Goal: Task Accomplishment & Management: Complete application form

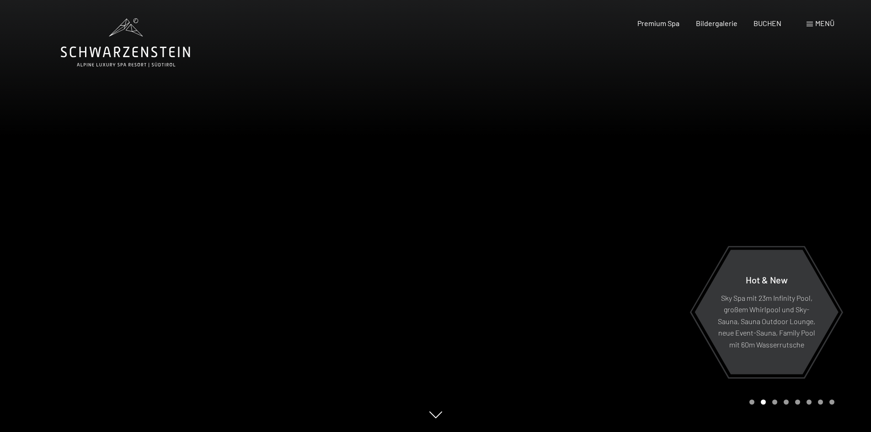
click at [809, 25] on span at bounding box center [810, 24] width 6 height 5
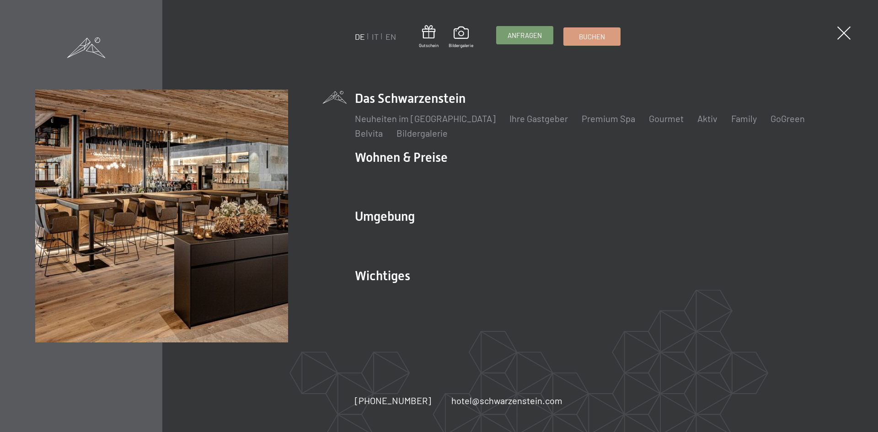
click at [526, 32] on span "Anfragen" at bounding box center [525, 36] width 34 height 10
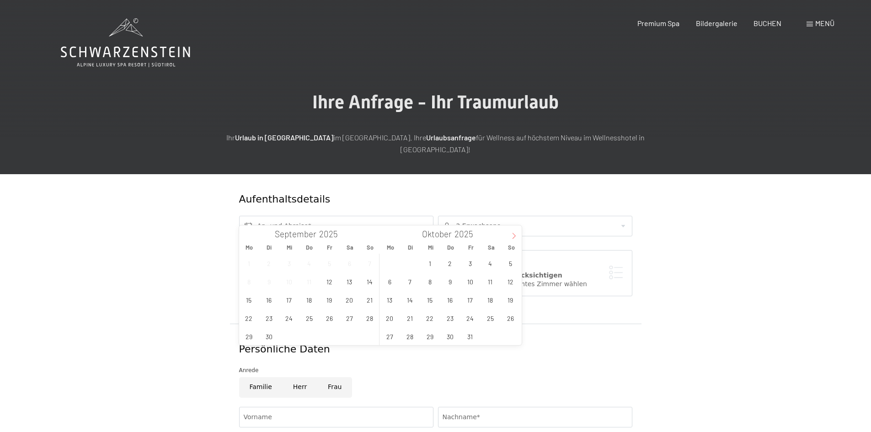
click at [514, 236] on icon at bounding box center [514, 236] width 6 height 6
click at [427, 286] on span "5" at bounding box center [430, 282] width 18 height 18
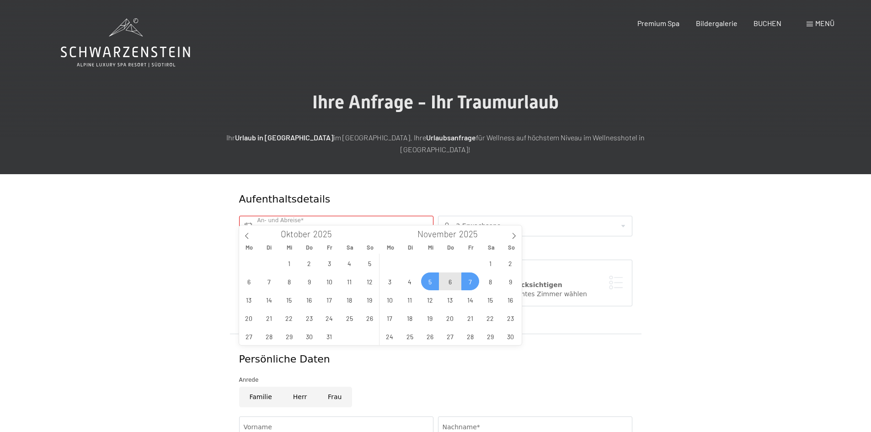
click at [472, 281] on span "7" at bounding box center [471, 282] width 18 height 18
type input "Mi. 05.11.2025 - Fr. 07.11.2025"
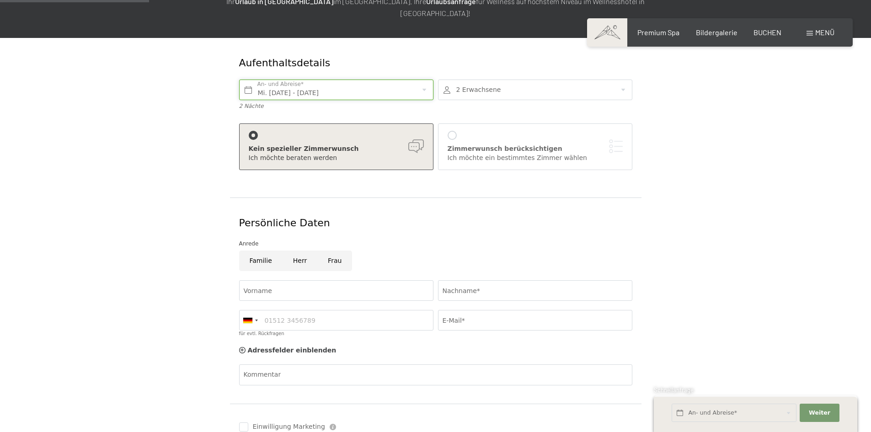
scroll to position [137, 0]
click at [298, 250] on input "Herr" at bounding box center [300, 260] width 35 height 21
radio input "true"
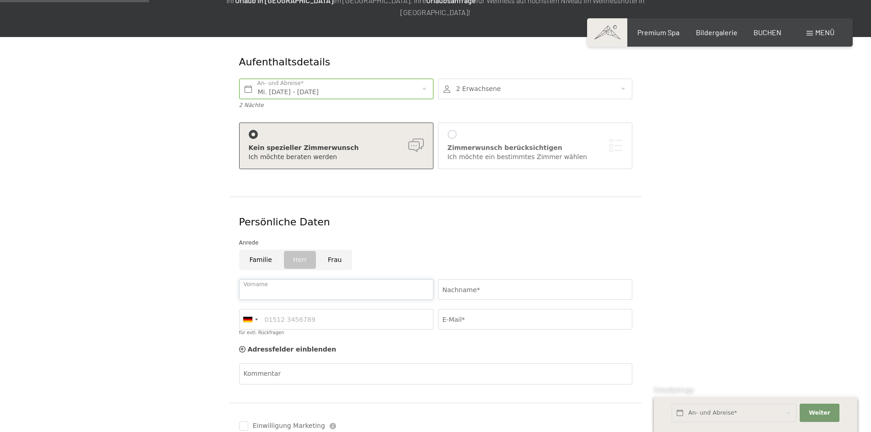
click at [293, 279] on input "Vorname" at bounding box center [336, 289] width 194 height 21
type input "Arno"
type input "Veider"
click at [280, 309] on input "für evtl. Rückfragen" at bounding box center [336, 319] width 194 height 21
click at [471, 309] on input "E-Mail*" at bounding box center [535, 319] width 194 height 21
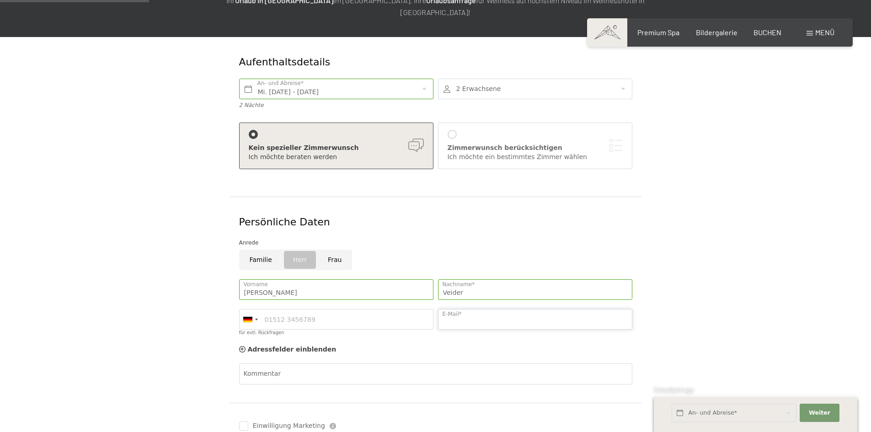
type input "arno-veider@gmx.at"
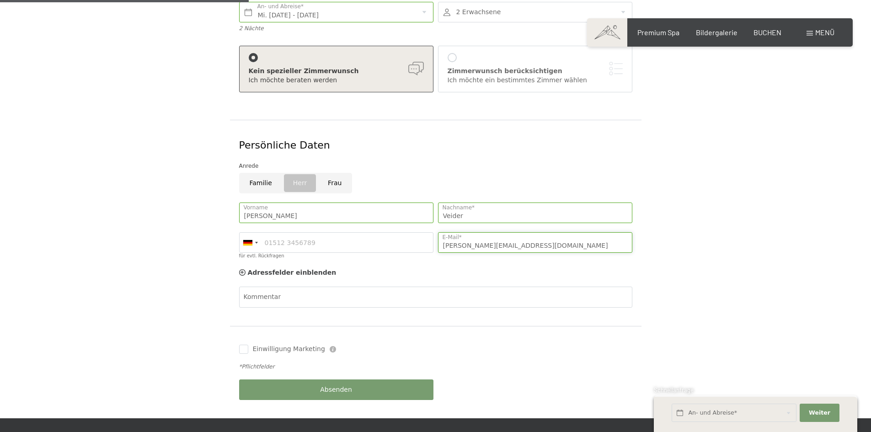
scroll to position [229, 0]
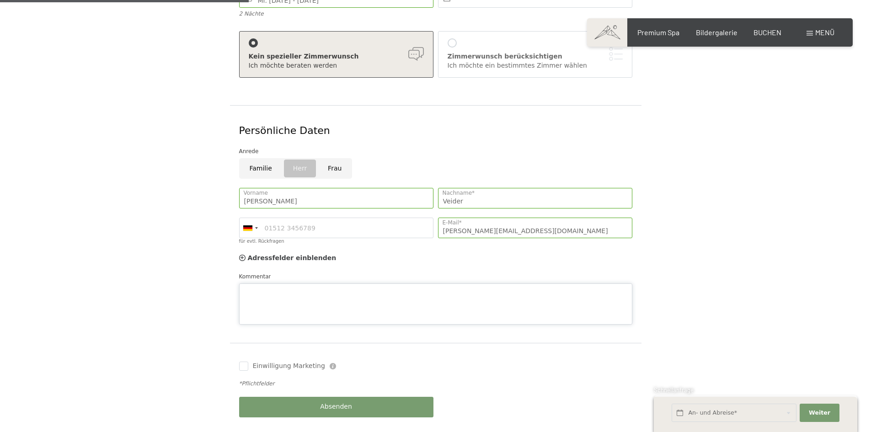
click at [339, 284] on textarea "Kommentar" at bounding box center [435, 304] width 393 height 41
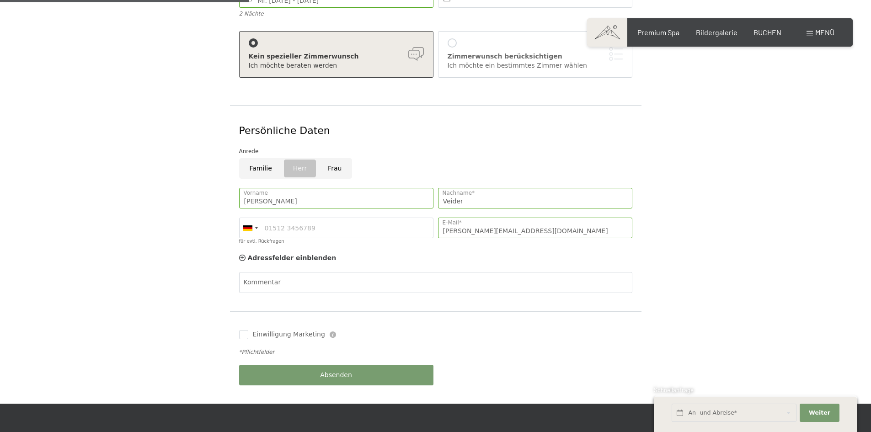
click at [370, 253] on div "Adressfelder einblenden Adressfelder ausblenden" at bounding box center [436, 258] width 398 height 18
click at [243, 255] on icon at bounding box center [242, 258] width 6 height 6
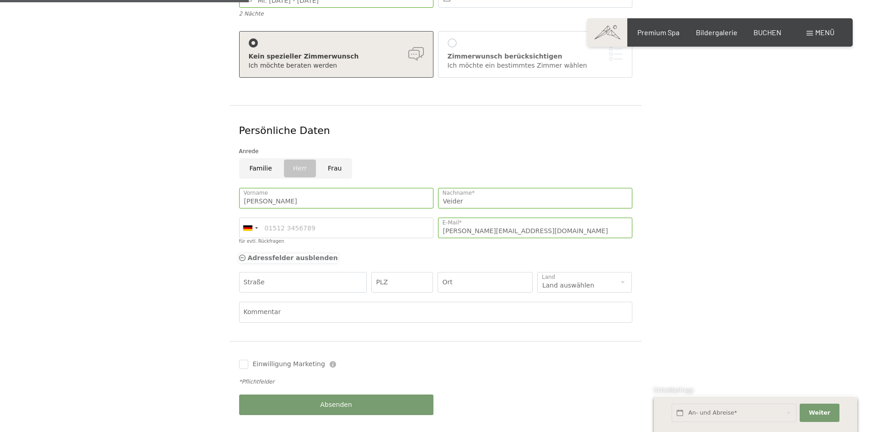
click at [243, 255] on icon at bounding box center [242, 258] width 6 height 6
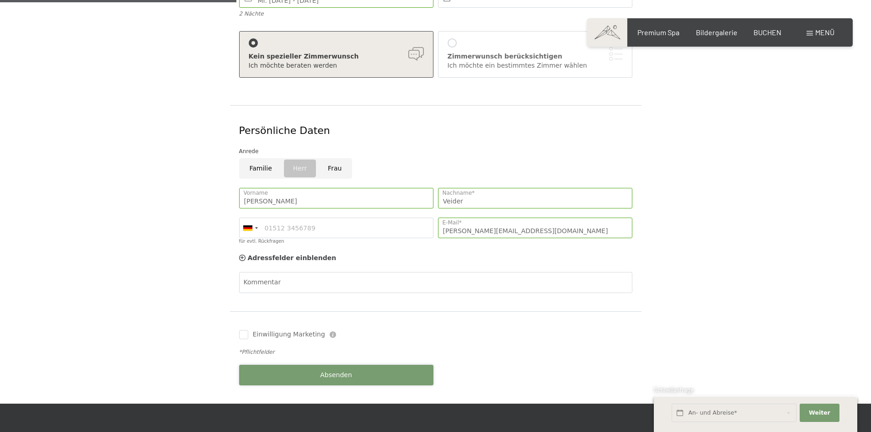
click at [350, 371] on span "Absenden" at bounding box center [336, 375] width 32 height 9
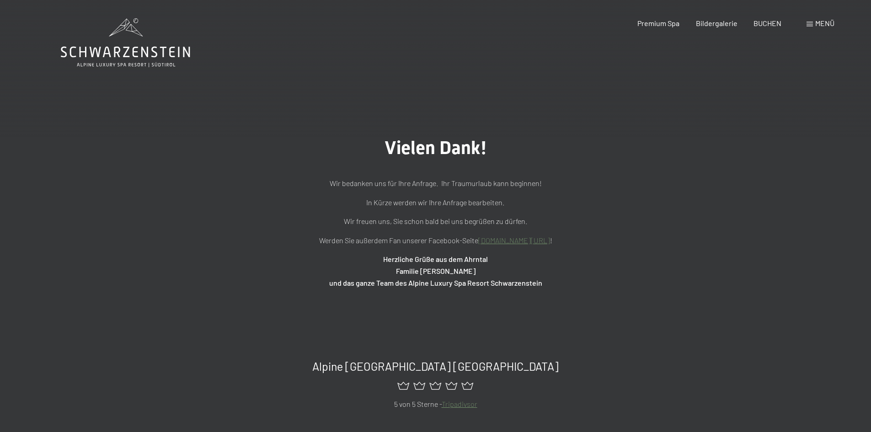
click at [123, 54] on icon at bounding box center [125, 42] width 129 height 49
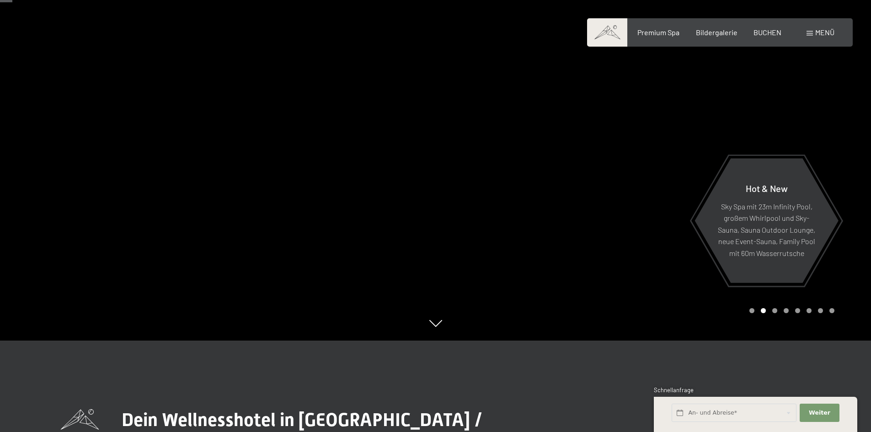
scroll to position [46, 0]
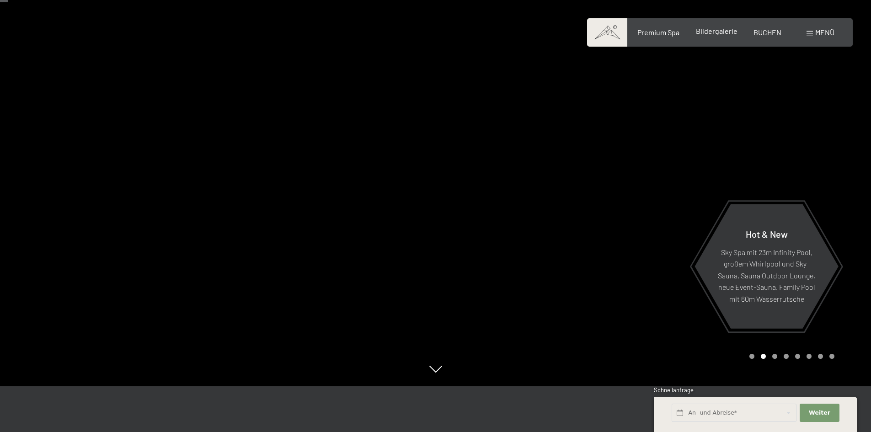
click at [717, 34] on span "Bildergalerie" at bounding box center [717, 31] width 42 height 9
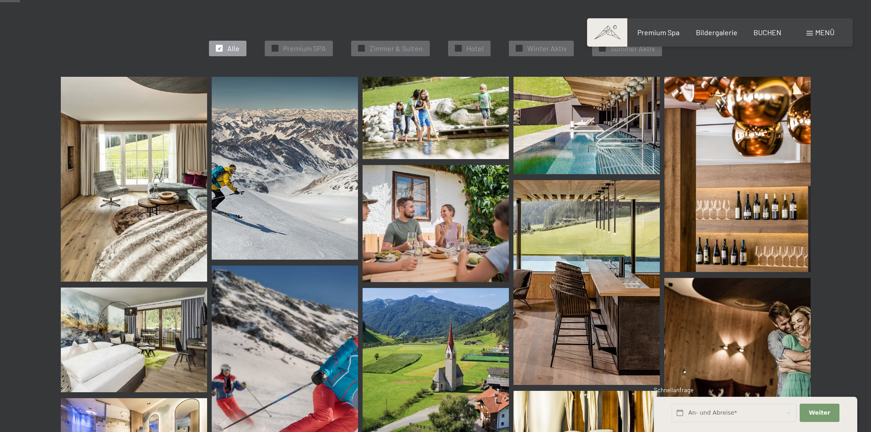
scroll to position [229, 0]
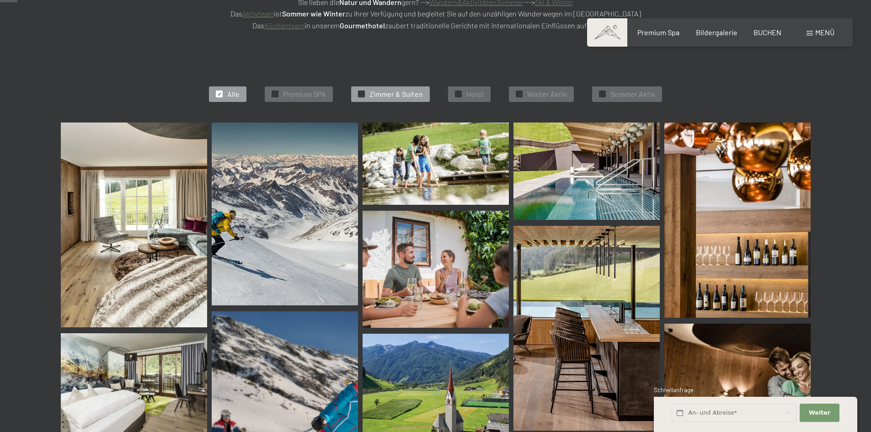
click at [383, 92] on span "Zimmer & Suiten" at bounding box center [397, 94] width 54 height 10
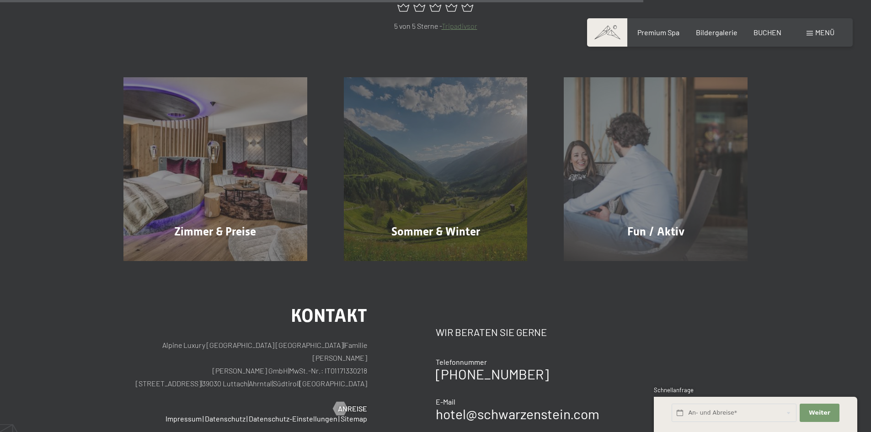
scroll to position [871, 0]
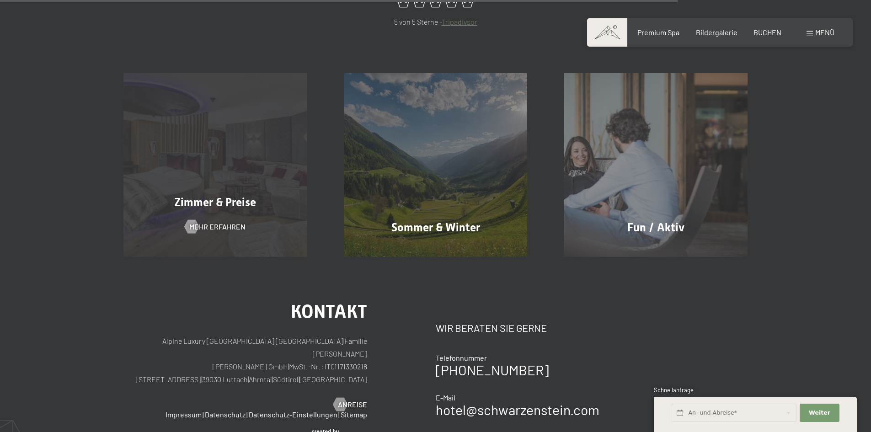
click at [207, 180] on div "Zimmer & Preise Mehr erfahren" at bounding box center [215, 165] width 220 height 184
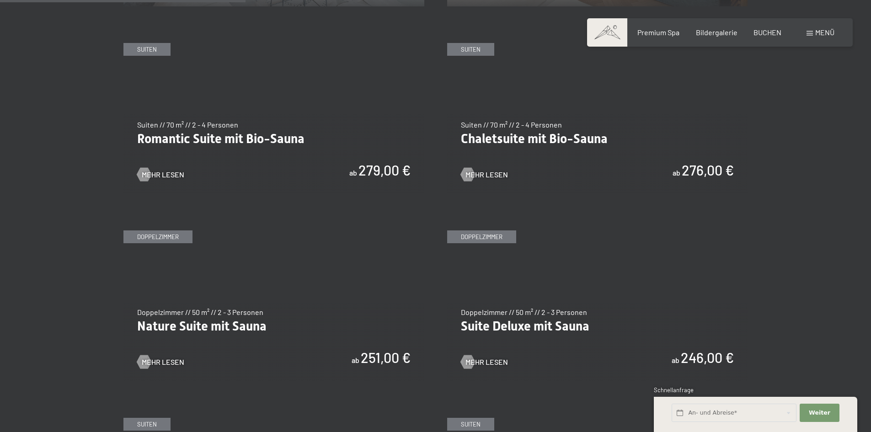
scroll to position [823, 0]
